Goal: Find specific page/section: Find specific page/section

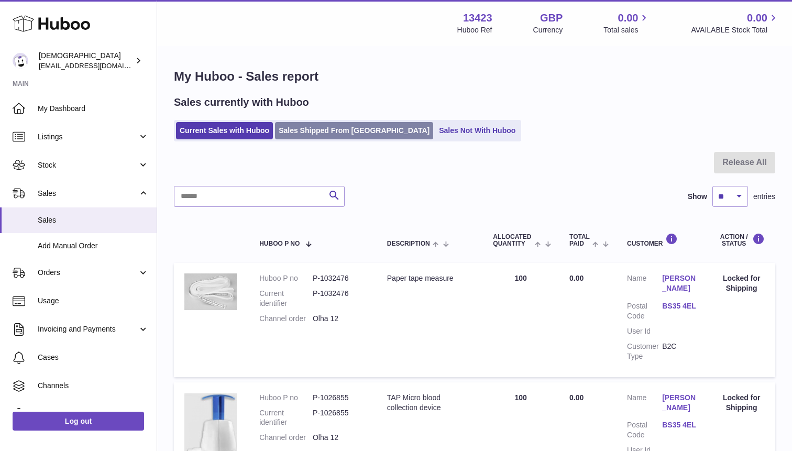
click at [310, 130] on link "Sales Shipped From [GEOGRAPHIC_DATA]" at bounding box center [354, 130] width 158 height 17
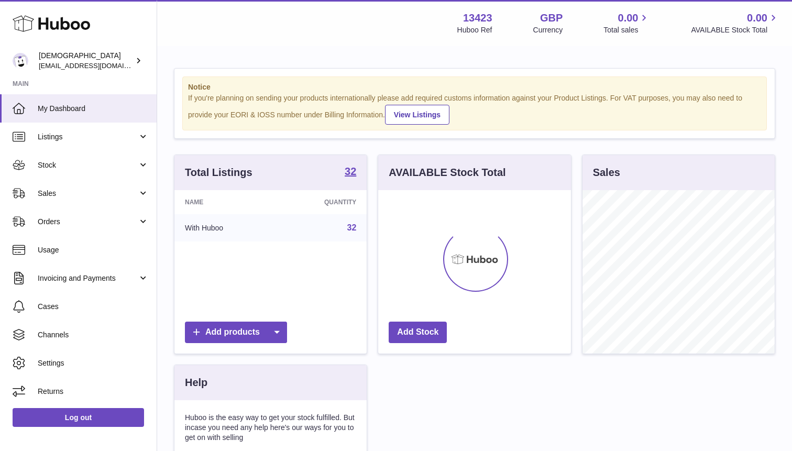
scroll to position [163, 192]
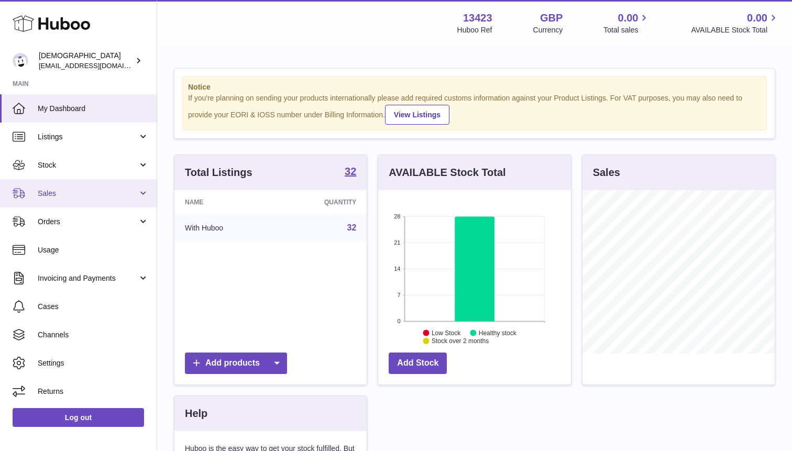
click at [57, 198] on span "Sales" at bounding box center [88, 194] width 100 height 10
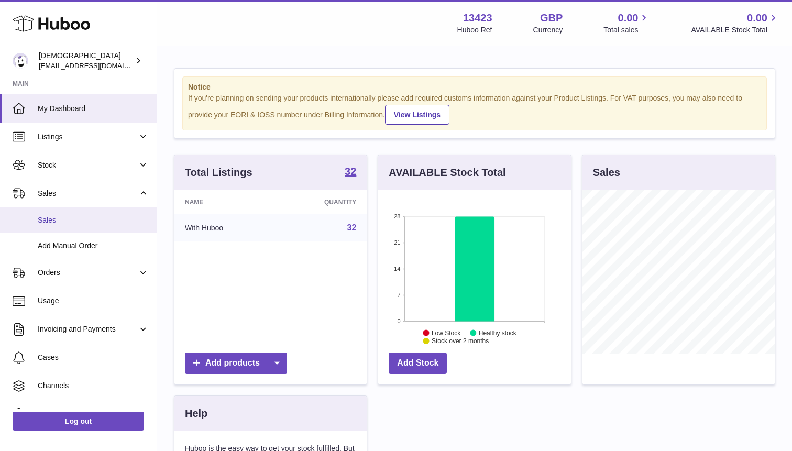
click at [57, 210] on link "Sales" at bounding box center [78, 220] width 157 height 26
